Goal: Task Accomplishment & Management: Manage account settings

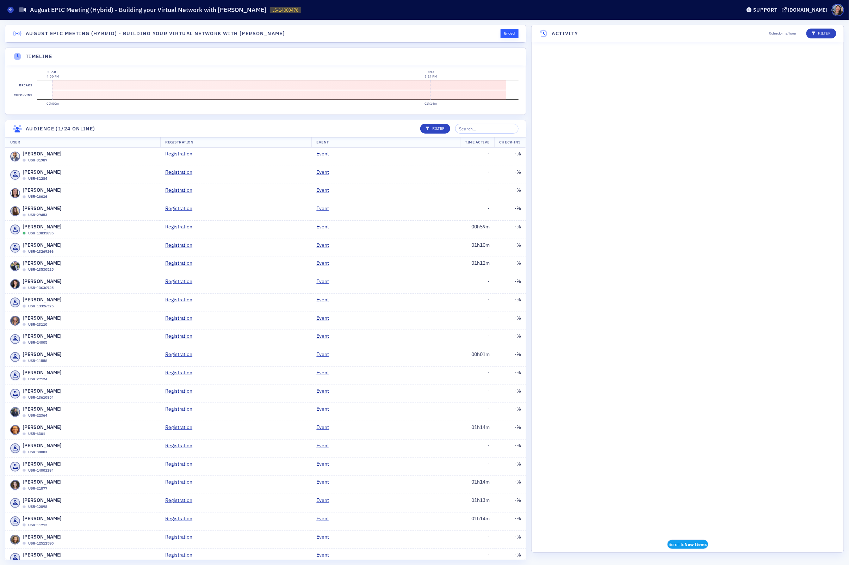
scroll to position [1111, 0]
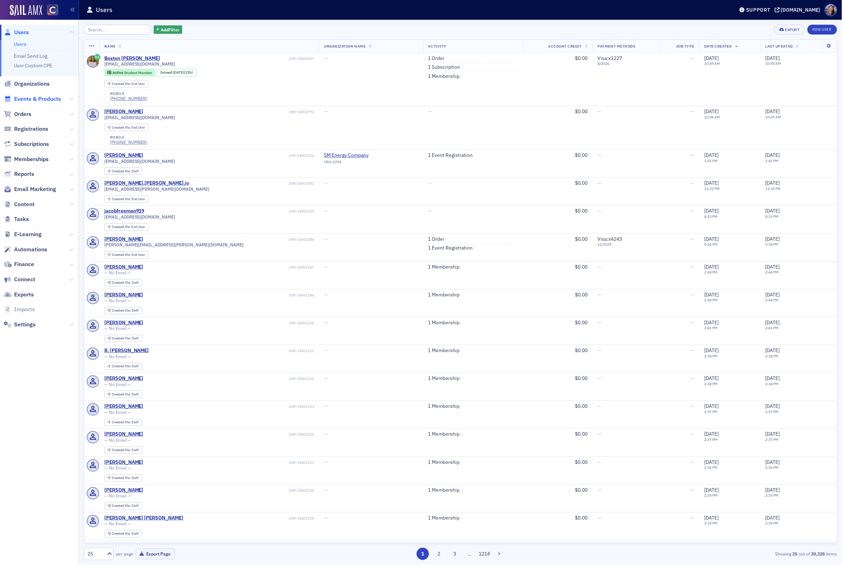
click at [47, 99] on span "Events & Products" at bounding box center [37, 99] width 47 height 8
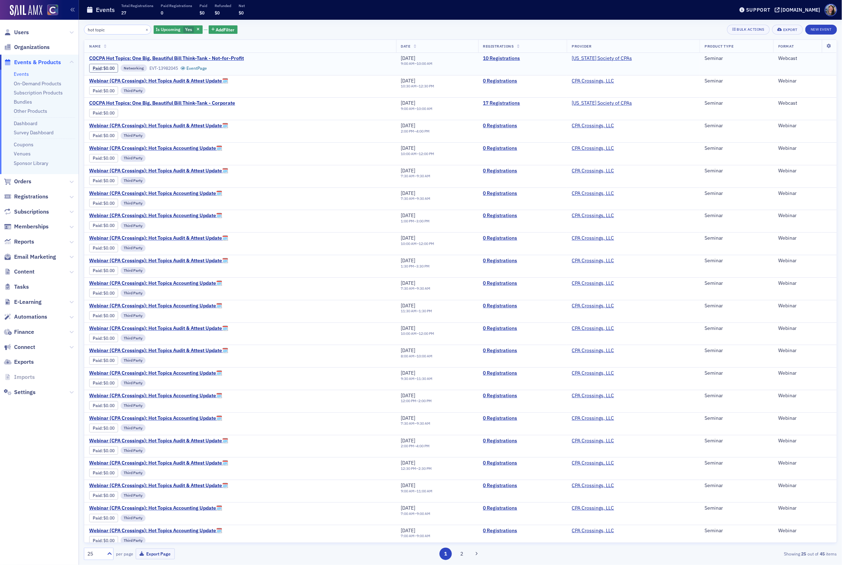
type input "hot topic"
drag, startPoint x: 250, startPoint y: 58, endPoint x: 144, endPoint y: 53, distance: 105.9
click at [144, 53] on td "COCPA Hot Topics: One Big, Beautiful Bill Think-Tank - Not-for-Profit Paid : $0…" at bounding box center [240, 64] width 312 height 22
click at [311, 63] on div "COCPA Hot Topics: One Big, Beautiful Bill Think-Tank - Not-for-Profit Paid : $0…" at bounding box center [240, 63] width 302 height 17
click at [110, 57] on span "COCPA Hot Topics: One Big, Beautiful Bill Think-Tank - Not-for-Profit" at bounding box center [166, 58] width 155 height 6
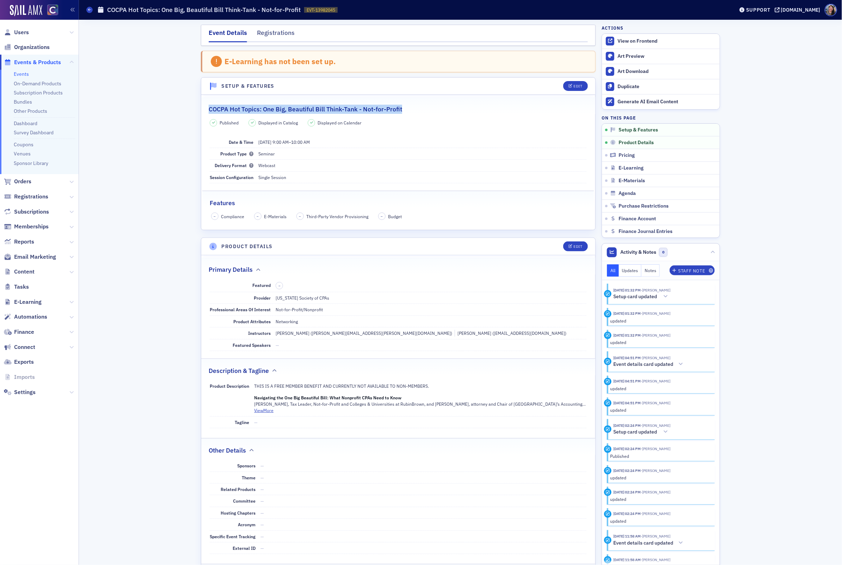
drag, startPoint x: 209, startPoint y: 107, endPoint x: 402, endPoint y: 109, distance: 193.1
click at [402, 109] on div "COCPA Hot Topics: One Big, Beautiful Bill Think-Tank - Not-for-Profit" at bounding box center [398, 105] width 379 height 17
copy h2 "COCPA Hot Topics: One Big, Beautiful Bill Think-Tank - Not-for-Profit"
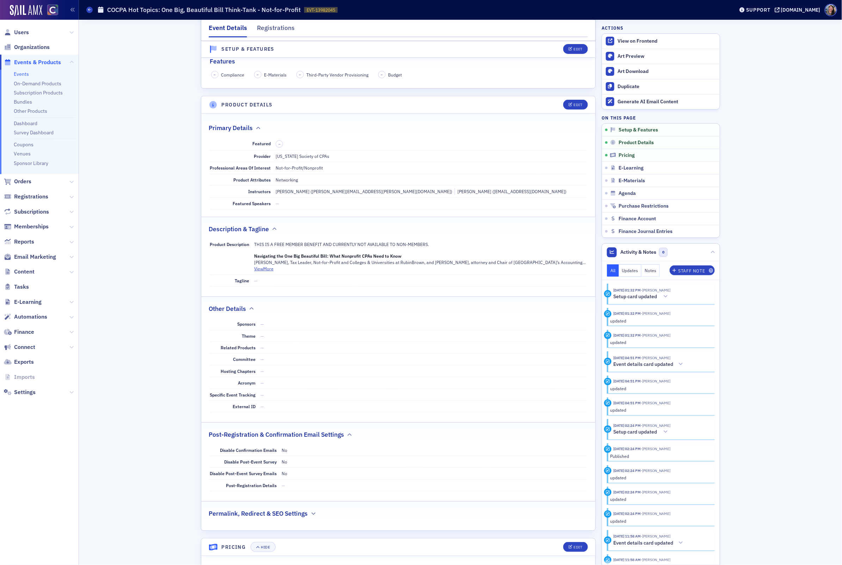
scroll to position [143, 0]
click at [577, 105] on button "Edit" at bounding box center [575, 103] width 24 height 10
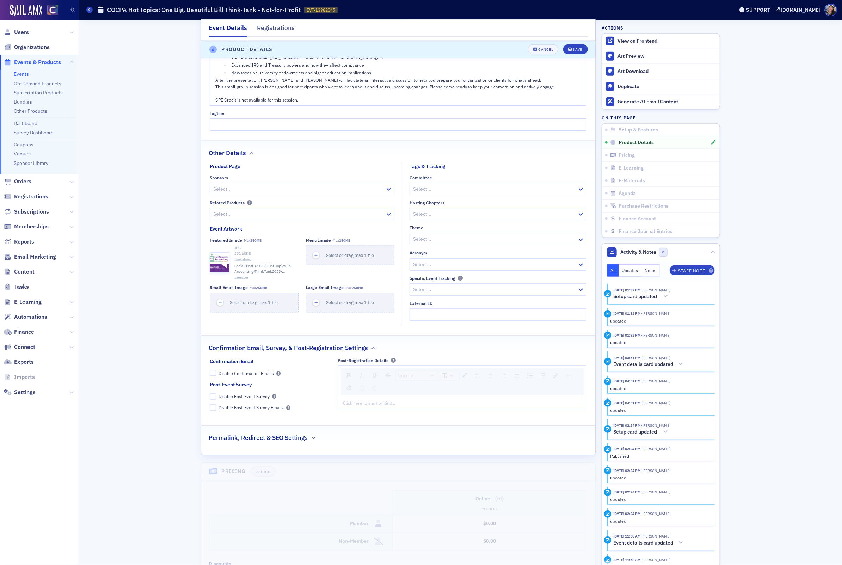
scroll to position [478, 0]
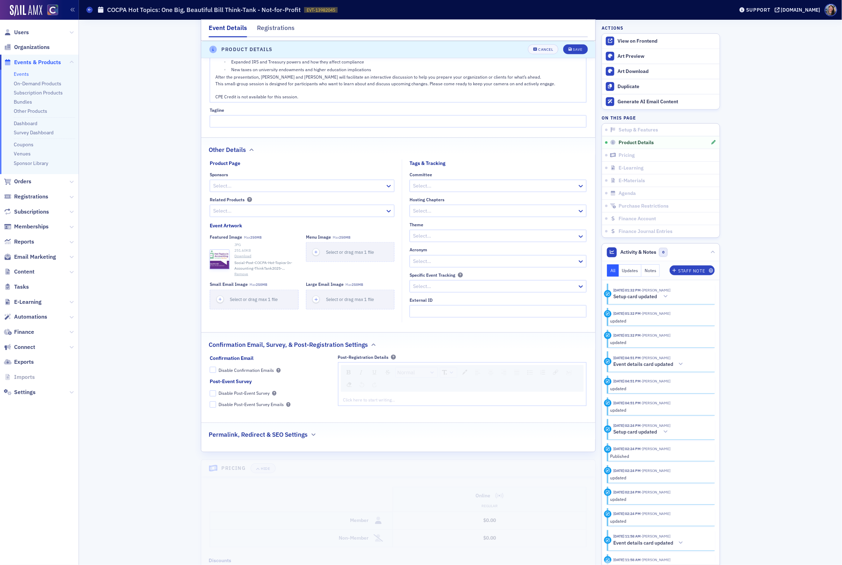
click at [394, 388] on div "Normal" at bounding box center [462, 378] width 243 height 27
click at [394, 398] on div "rdw-editor" at bounding box center [463, 400] width 238 height 6
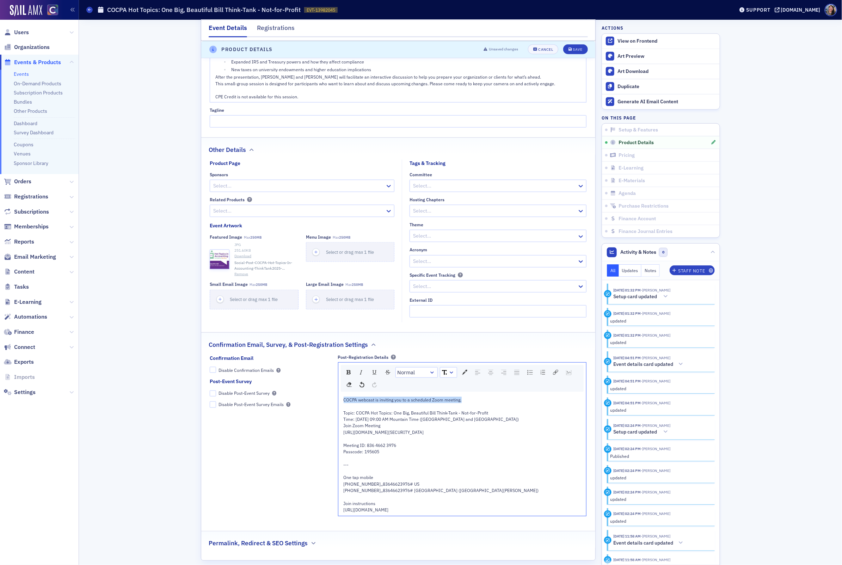
drag, startPoint x: 468, startPoint y: 399, endPoint x: 316, endPoint y: 388, distance: 152.3
click at [316, 388] on div "Confirmation Email Disable Confirmation Emails Post-Event Survey Disable Post-E…" at bounding box center [398, 438] width 377 height 167
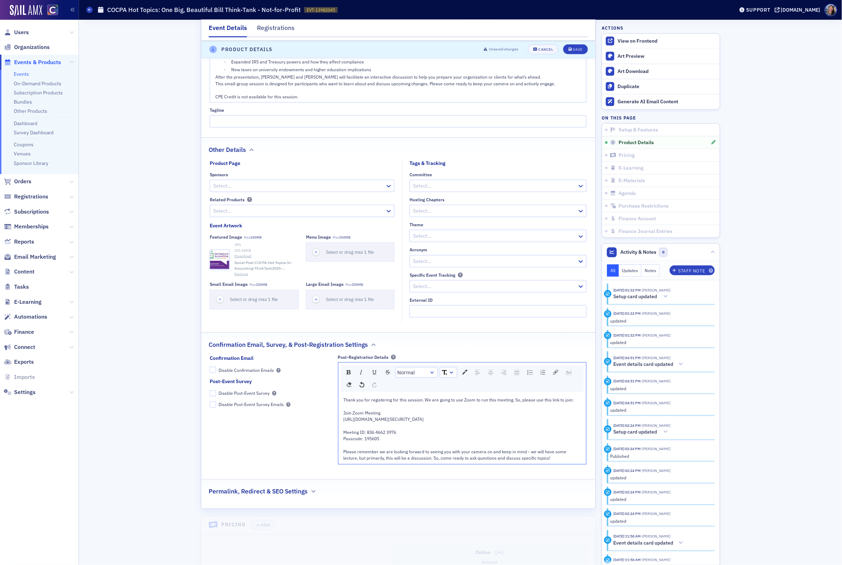
click at [572, 456] on div "Please remember we are looking forward to seeing you with your camera on and ke…" at bounding box center [463, 455] width 238 height 13
click at [579, 49] on div "Save" at bounding box center [578, 50] width 10 height 4
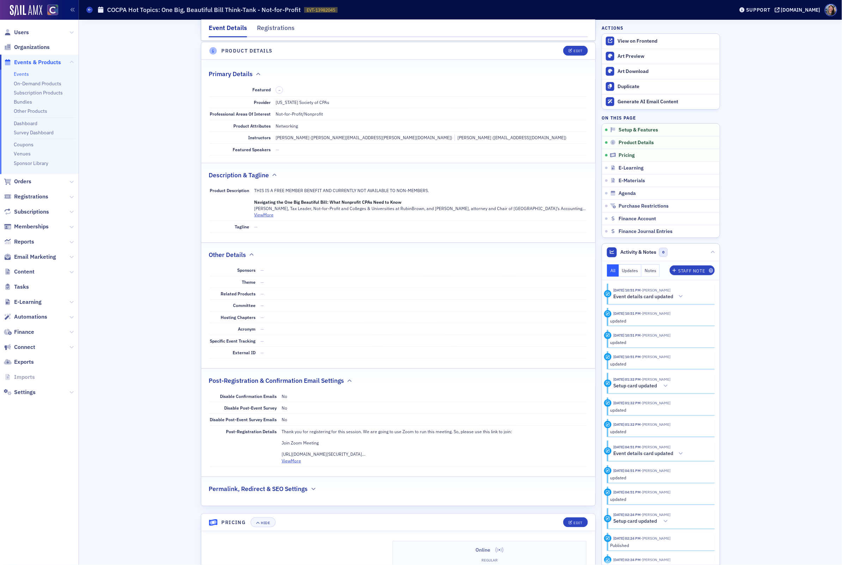
scroll to position [0, 0]
